Goal: Transaction & Acquisition: Purchase product/service

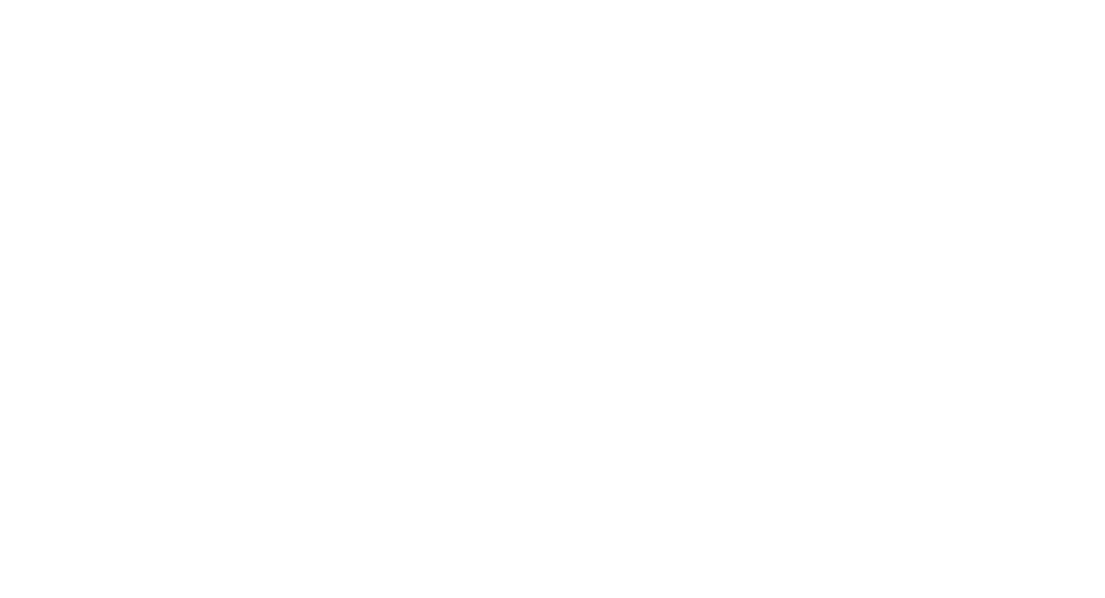
select select "**********"
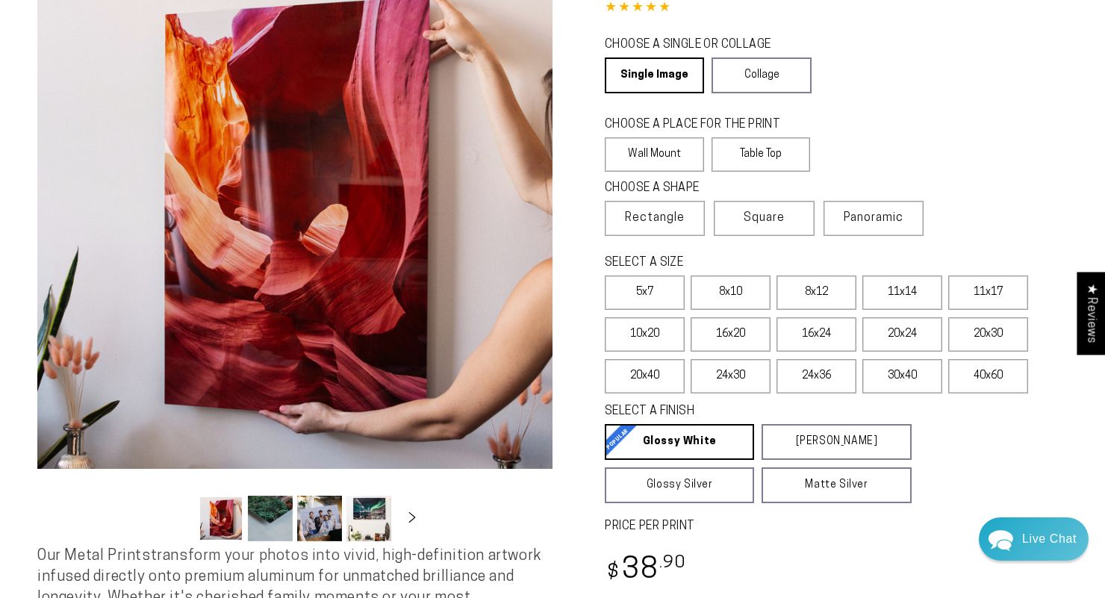
scroll to position [158, 0]
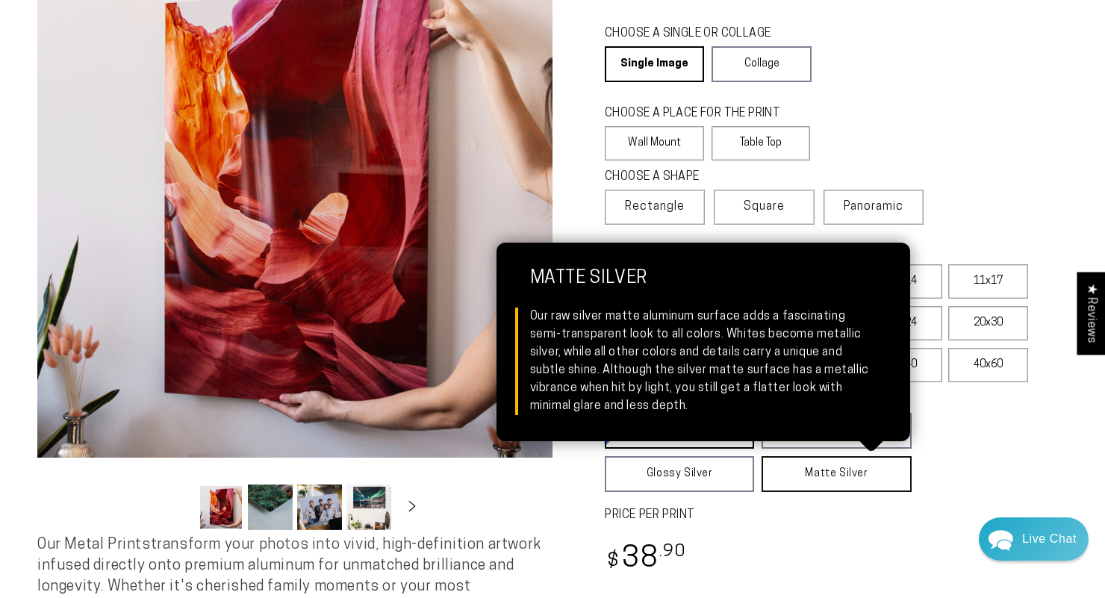
click at [805, 484] on link "Matte Silver Matte Silver Our raw silver matte aluminum surface adds a fascinat…" at bounding box center [836, 474] width 149 height 36
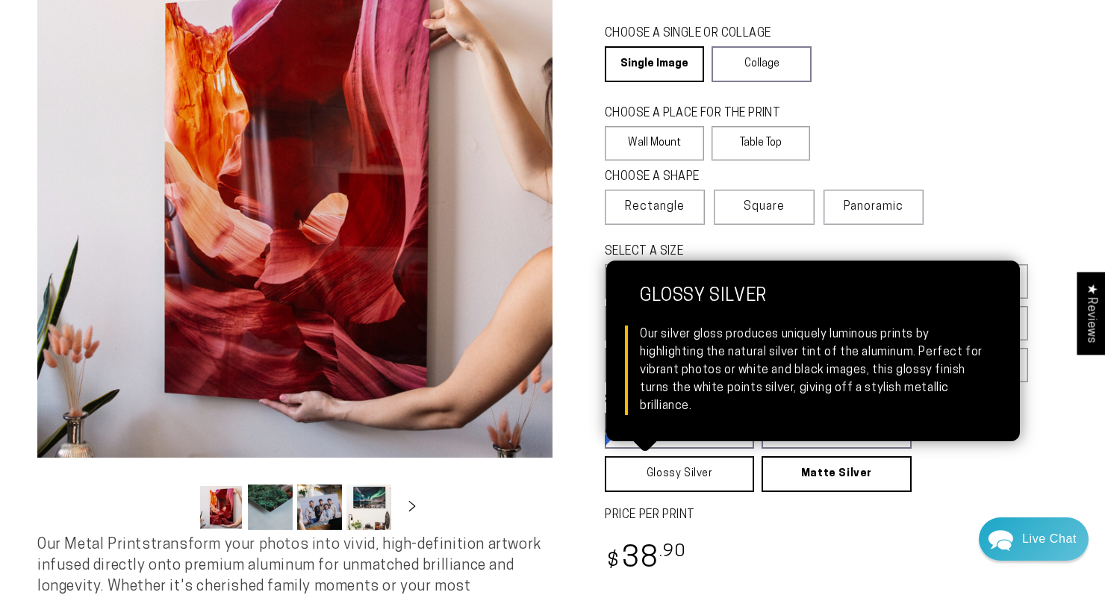
click at [741, 484] on link "Glossy Silver Glossy Silver Our silver gloss produces uniquely luminous prints …" at bounding box center [679, 474] width 149 height 36
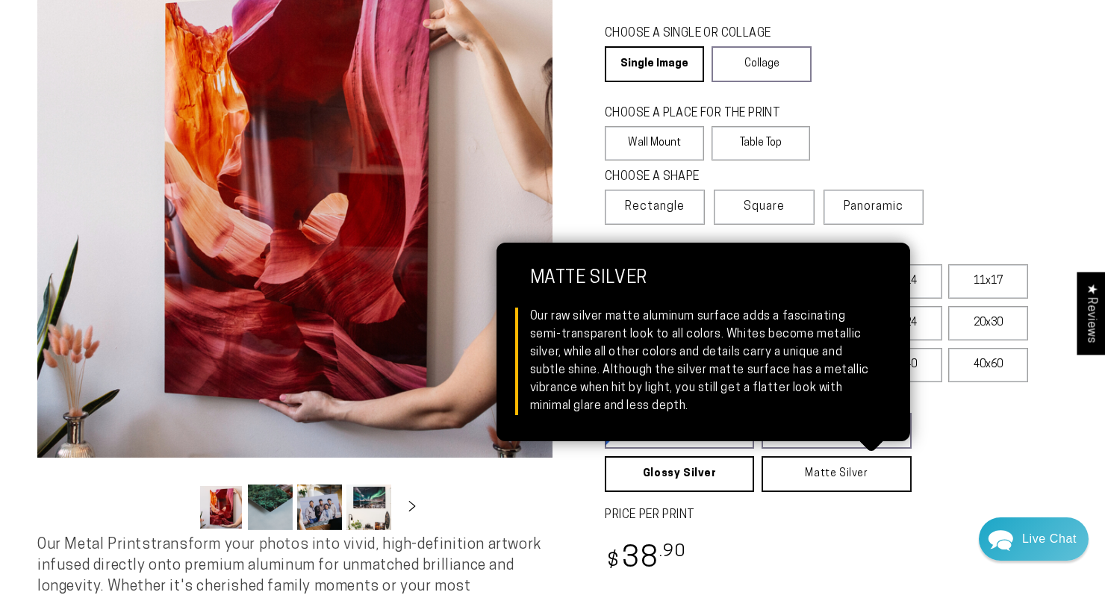
click at [806, 475] on link "Matte Silver Matte Silver Our raw silver matte aluminum surface adds a fascinat…" at bounding box center [836, 474] width 149 height 36
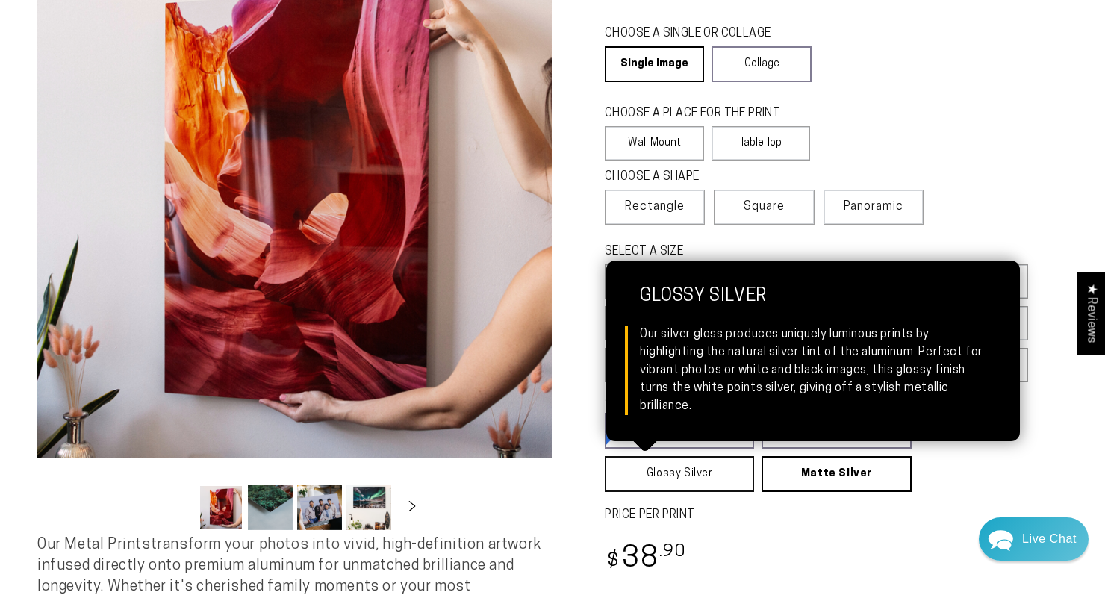
click at [679, 484] on link "Glossy Silver Glossy Silver Our silver gloss produces uniquely luminous prints …" at bounding box center [679, 474] width 149 height 36
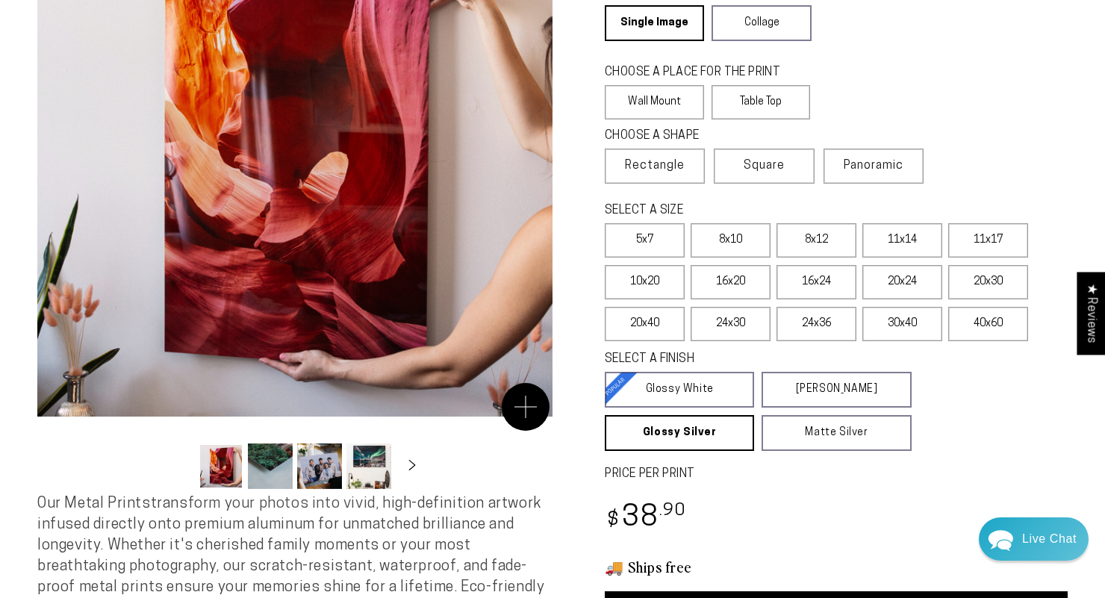
scroll to position [243, 0]
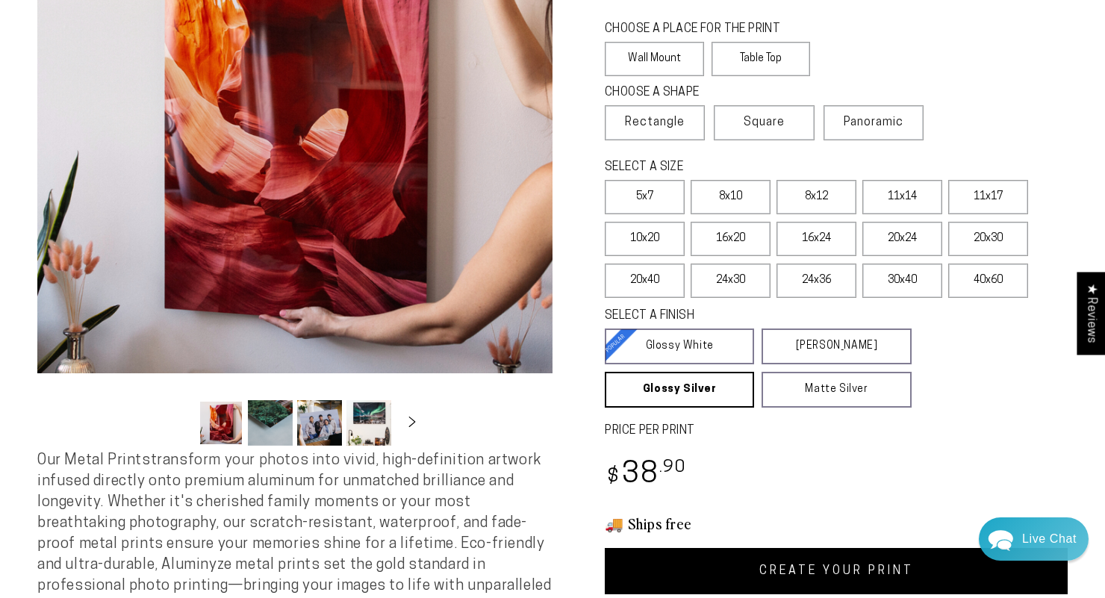
click at [323, 437] on button "Load image 3 in gallery view" at bounding box center [319, 423] width 45 height 46
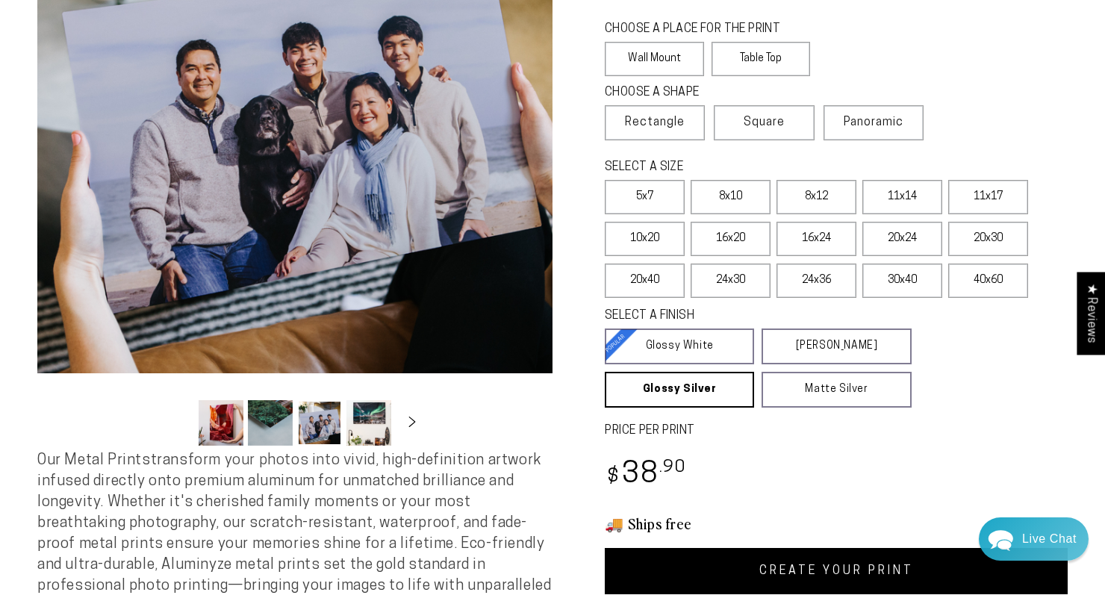
click at [240, 429] on button "Load image 1 in gallery view" at bounding box center [221, 423] width 45 height 46
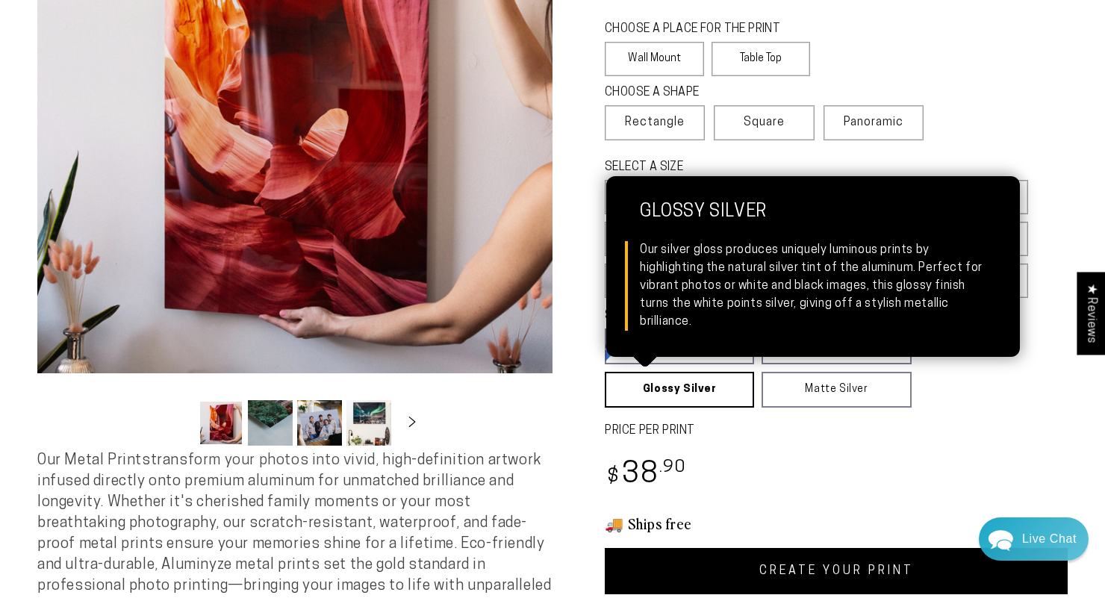
click at [680, 400] on link "Glossy Silver Glossy Silver Our silver gloss produces uniquely luminous prints …" at bounding box center [679, 390] width 149 height 36
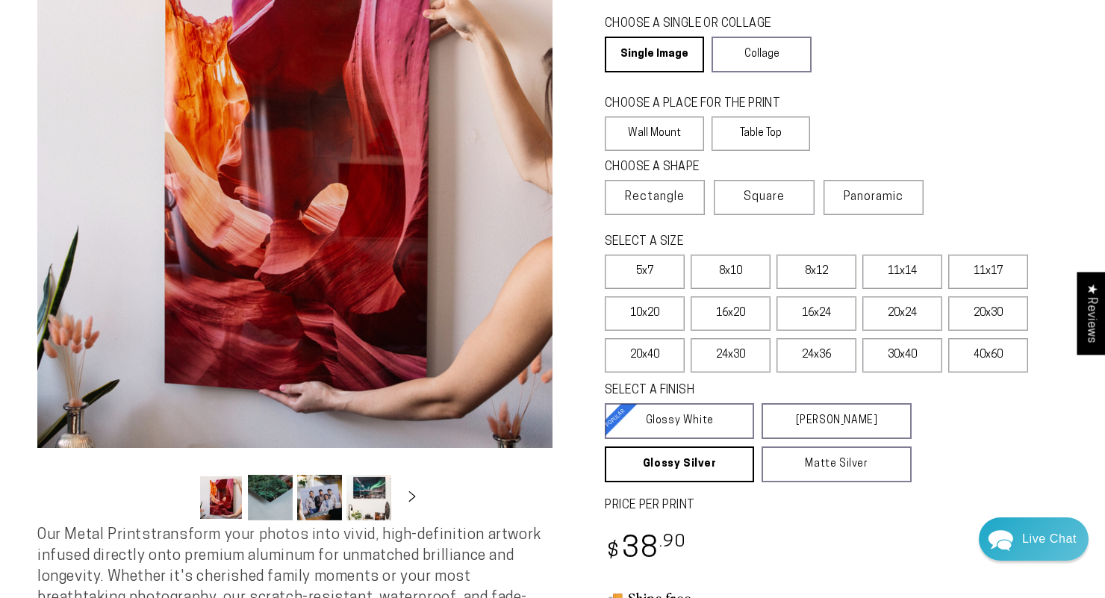
scroll to position [155, 0]
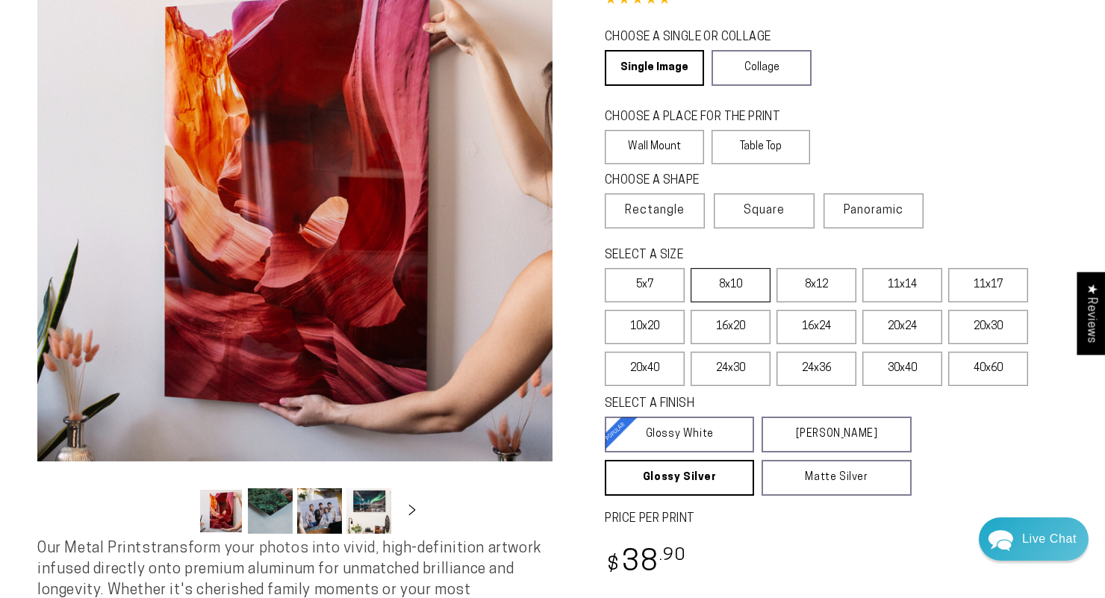
click at [752, 290] on label "8x10" at bounding box center [731, 285] width 80 height 34
click at [812, 292] on label "8x12" at bounding box center [817, 285] width 80 height 34
click at [897, 283] on label "11x14" at bounding box center [902, 285] width 80 height 34
click at [838, 296] on label "8x12" at bounding box center [817, 285] width 80 height 34
click at [907, 297] on label "11x14" at bounding box center [902, 285] width 80 height 34
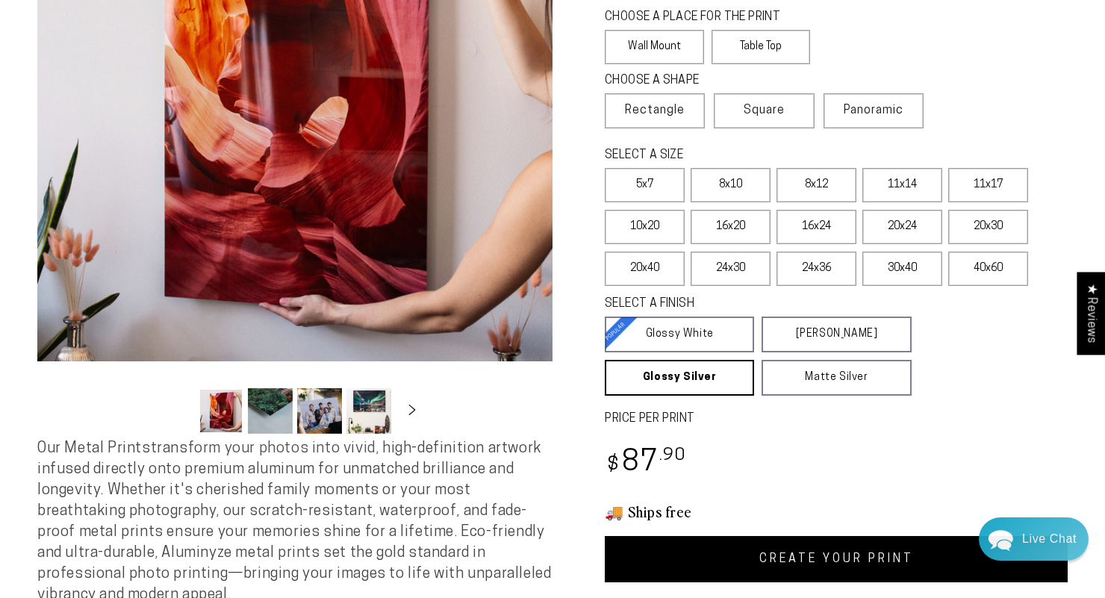
scroll to position [257, 0]
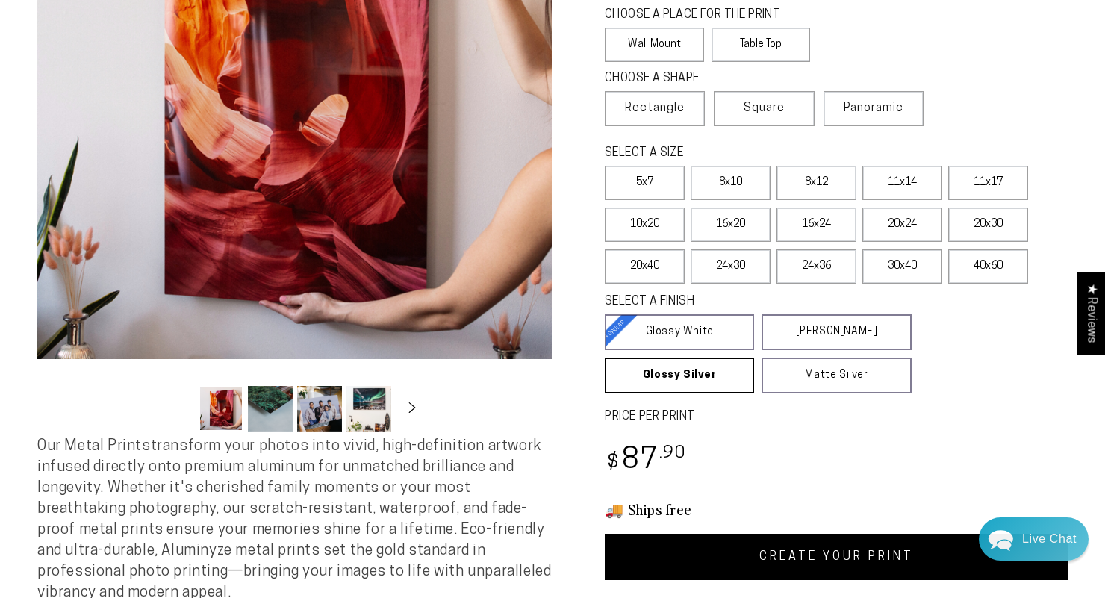
click at [786, 565] on link "CREATE YOUR PRINT" at bounding box center [836, 557] width 463 height 46
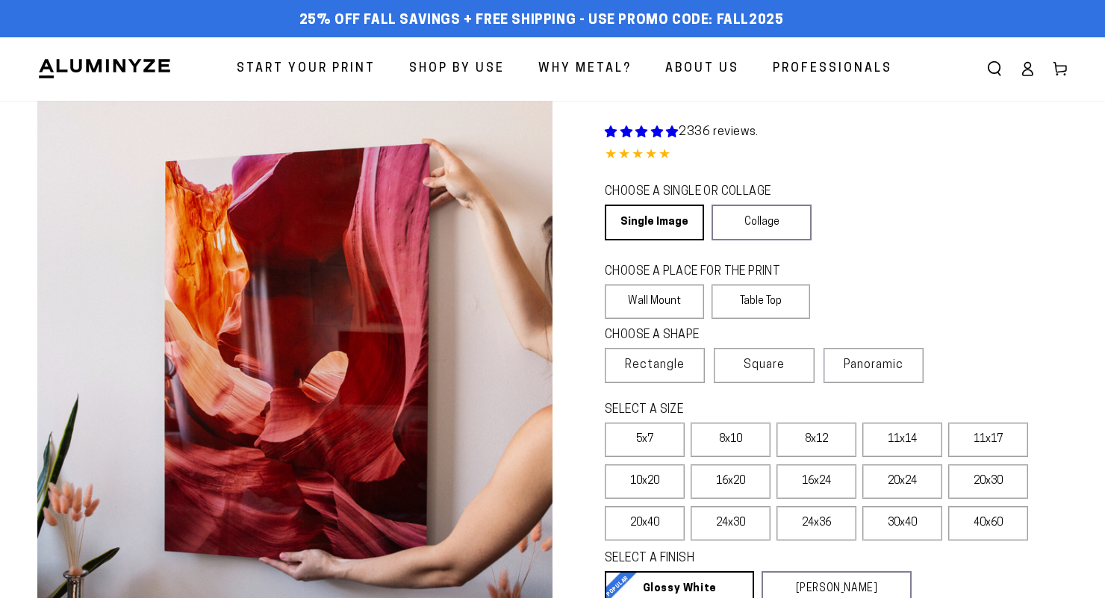
select select "**********"
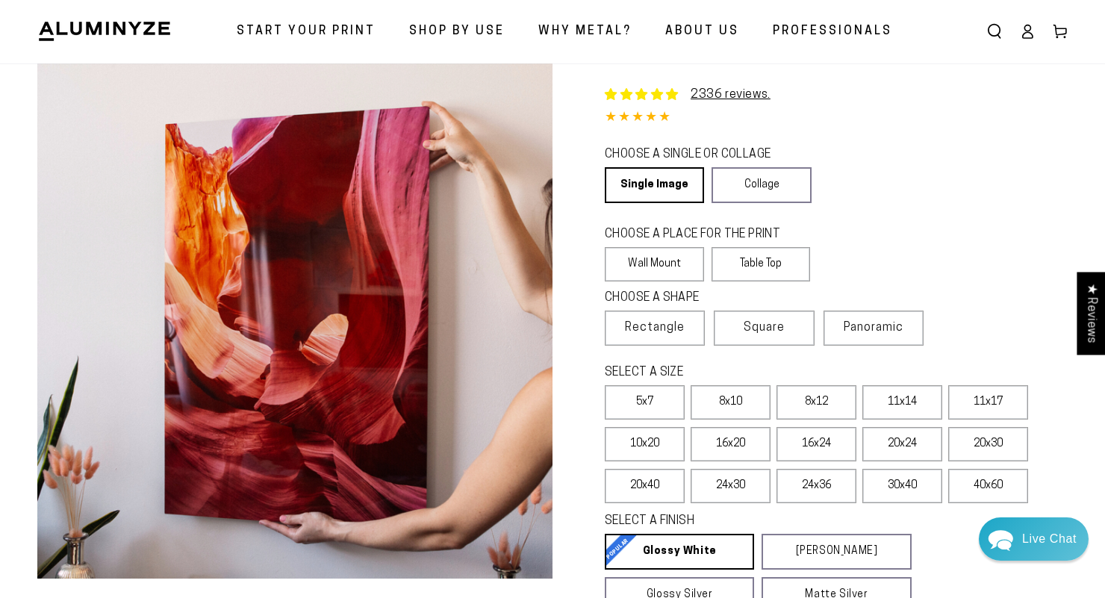
scroll to position [40, 0]
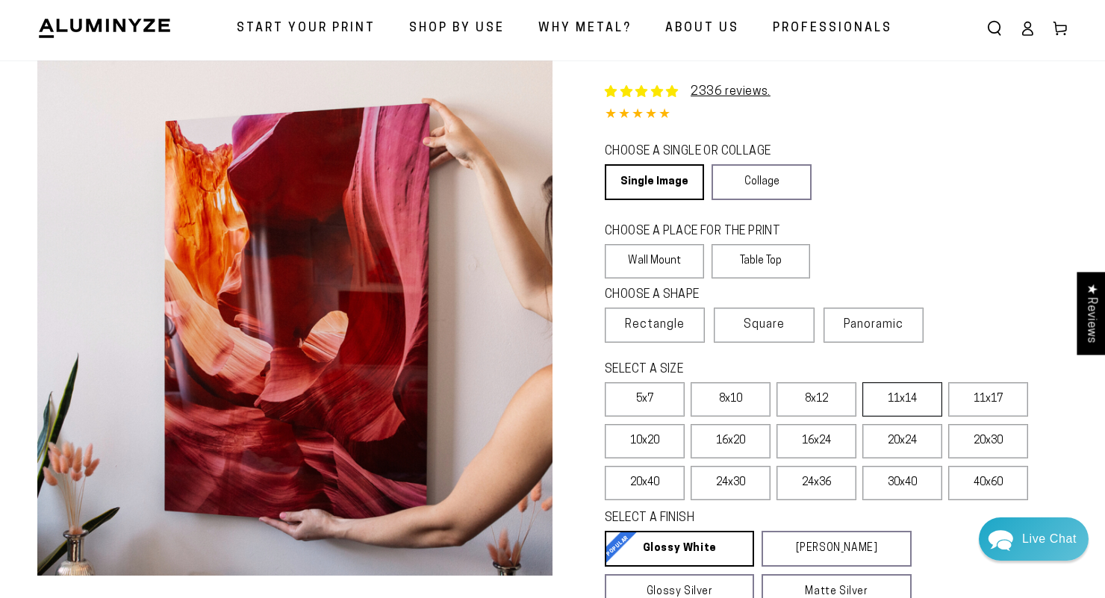
click at [908, 396] on label "11x14" at bounding box center [902, 399] width 80 height 34
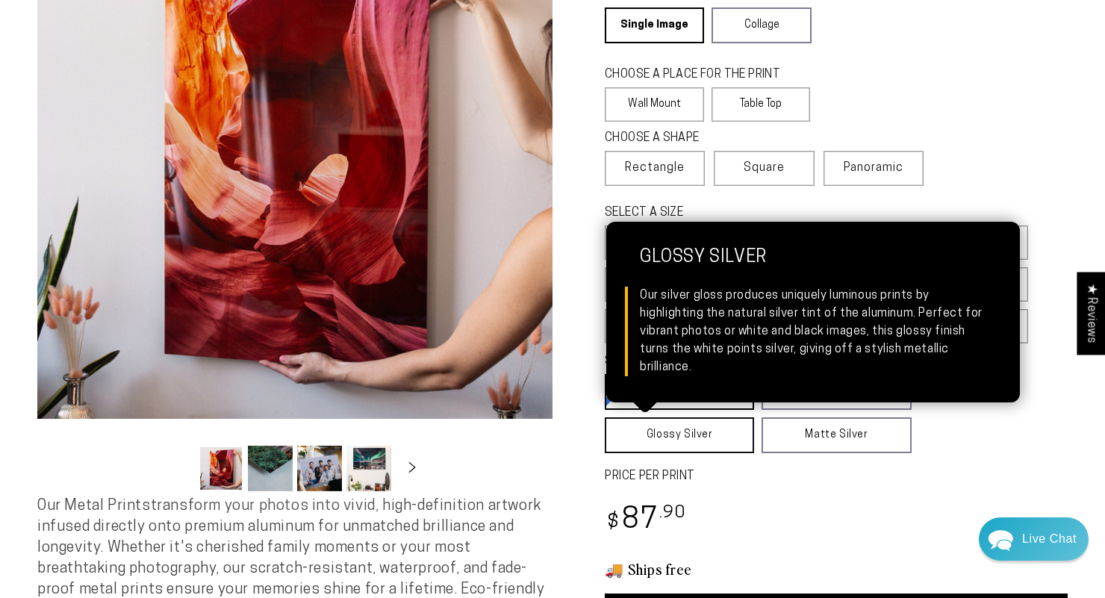
scroll to position [287, 0]
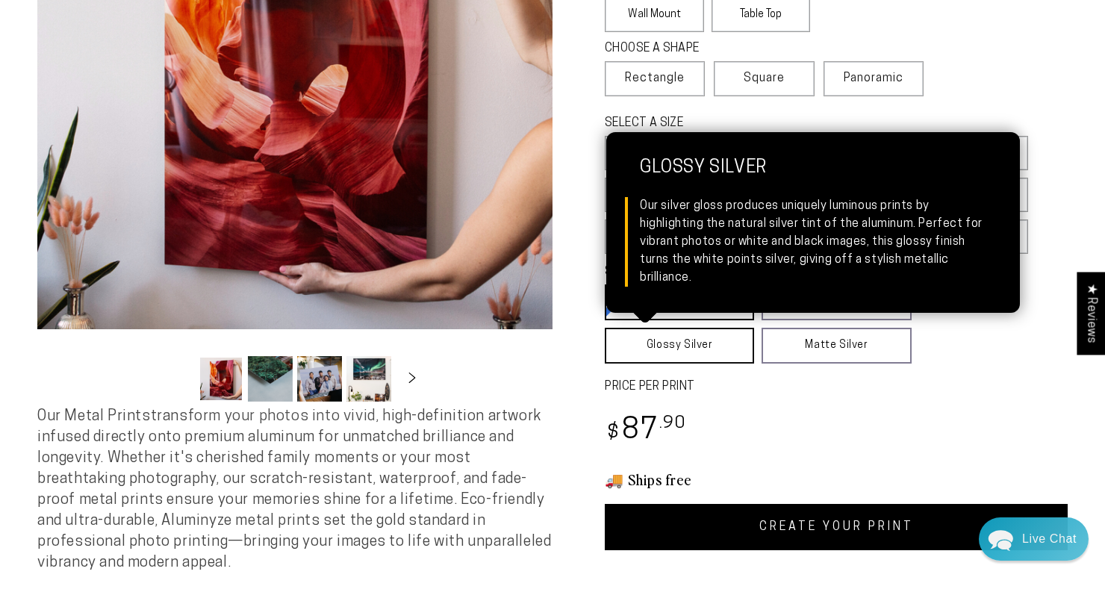
click at [715, 351] on link "Glossy Silver Glossy Silver Our silver gloss produces uniquely luminous prints …" at bounding box center [679, 346] width 149 height 36
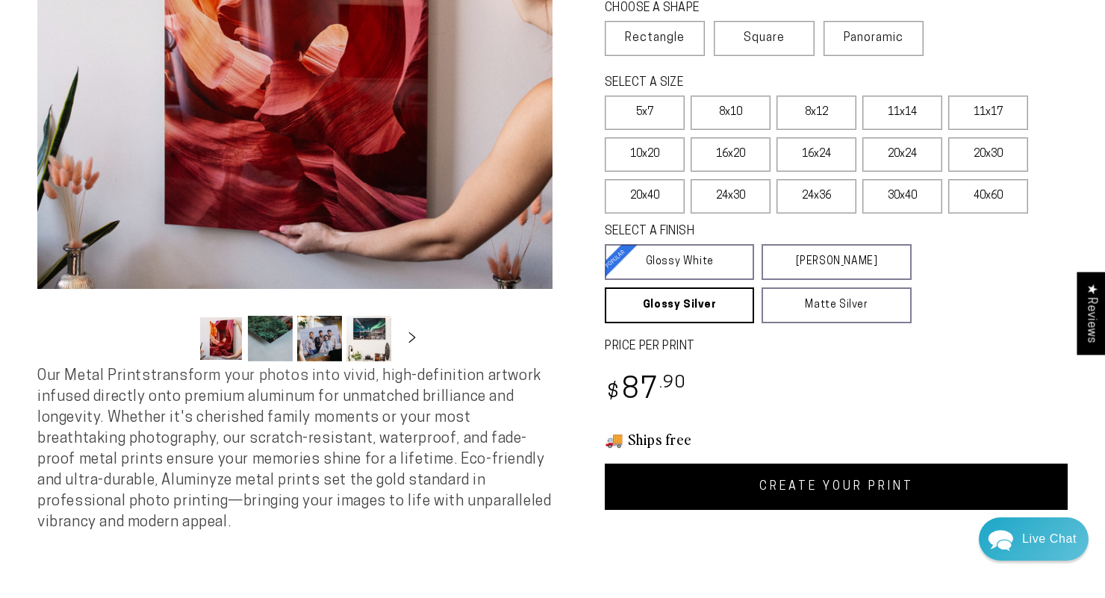
scroll to position [331, 0]
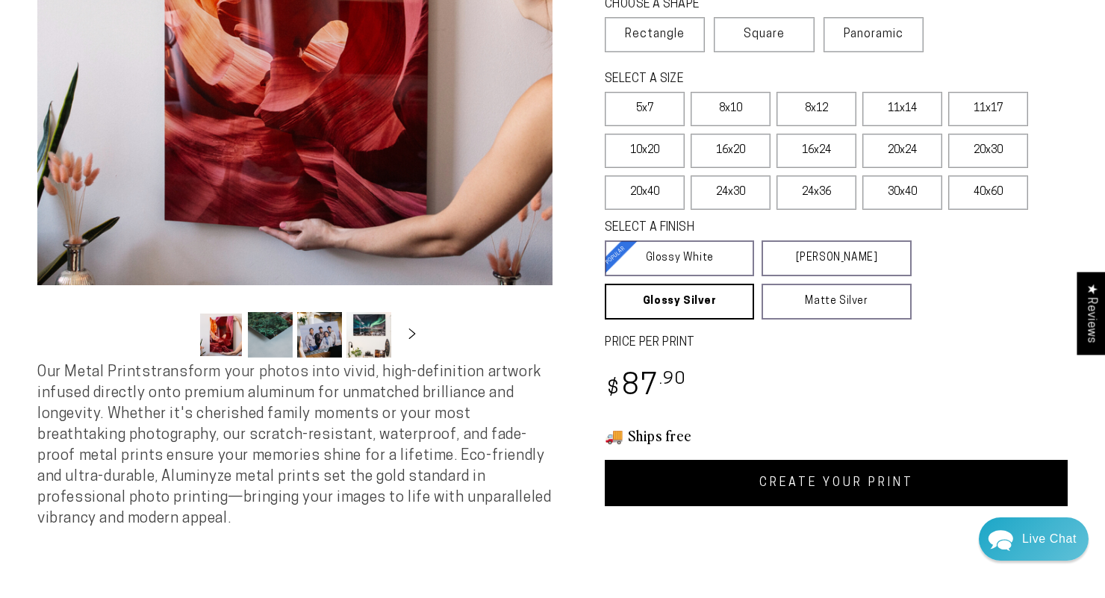
click at [792, 488] on link "CREATE YOUR PRINT" at bounding box center [836, 483] width 463 height 46
